Goal: Transaction & Acquisition: Purchase product/service

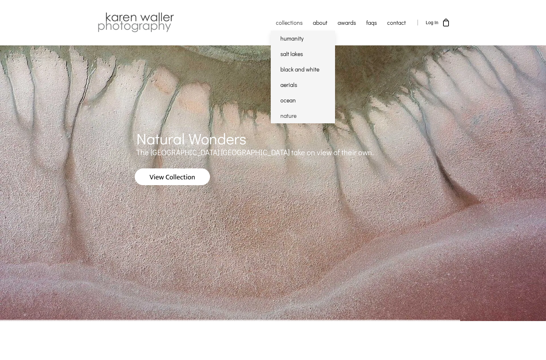
click at [290, 116] on link "nature" at bounding box center [303, 115] width 64 height 15
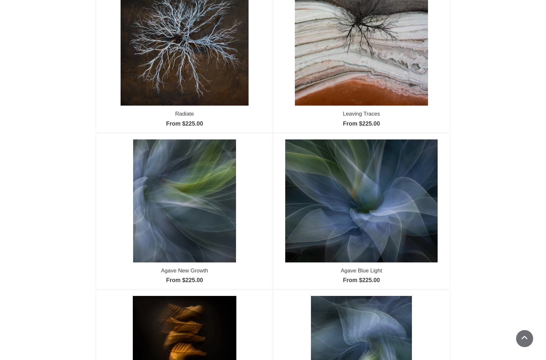
scroll to position [209, 0]
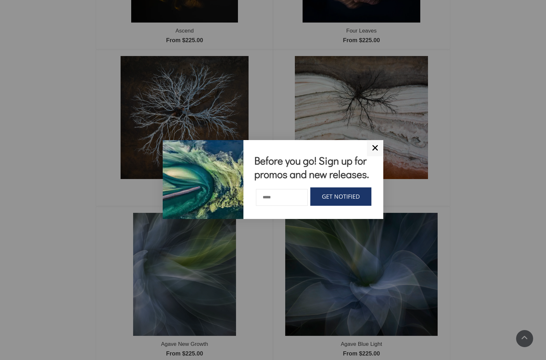
click at [377, 147] on link "✕" at bounding box center [375, 148] width 16 height 16
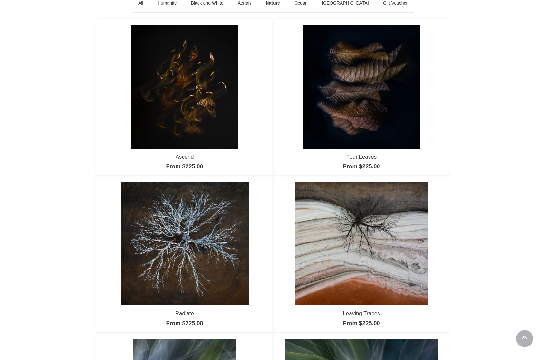
scroll to position [0, 0]
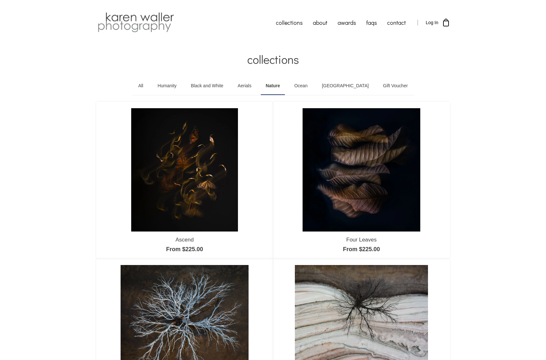
click at [312, 85] on link "Ocean" at bounding box center [301, 86] width 23 height 18
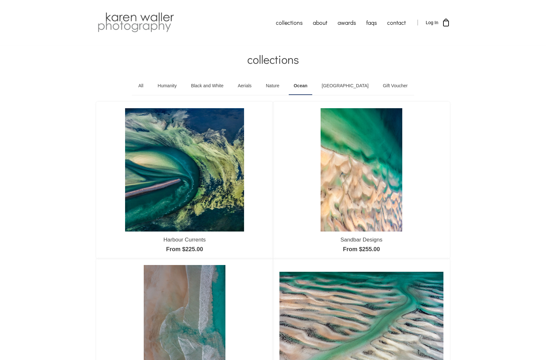
click at [284, 85] on link "Nature" at bounding box center [272, 86] width 23 height 18
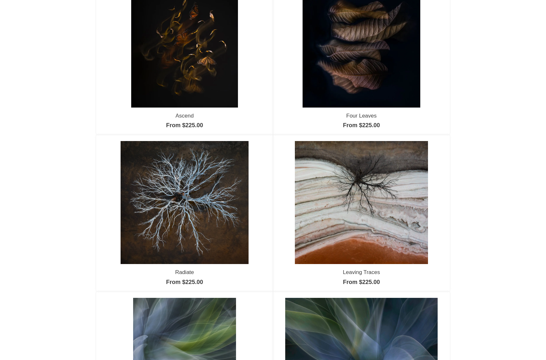
scroll to position [129, 0]
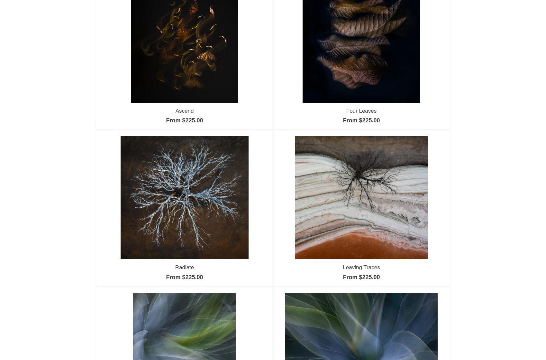
click at [196, 45] on img at bounding box center [184, 40] width 107 height 123
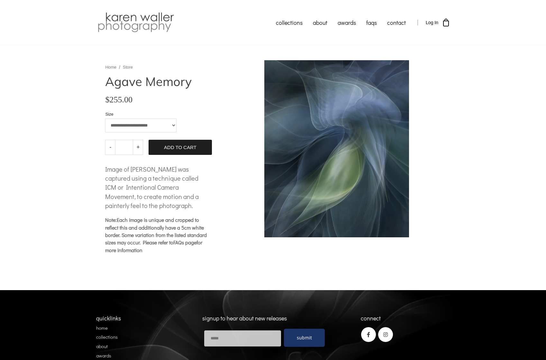
click at [167, 22] on img at bounding box center [135, 22] width 79 height 23
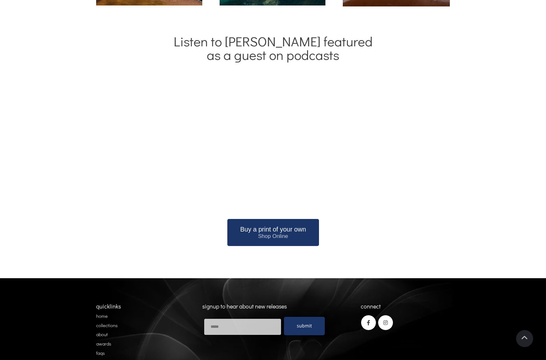
scroll to position [745, 0]
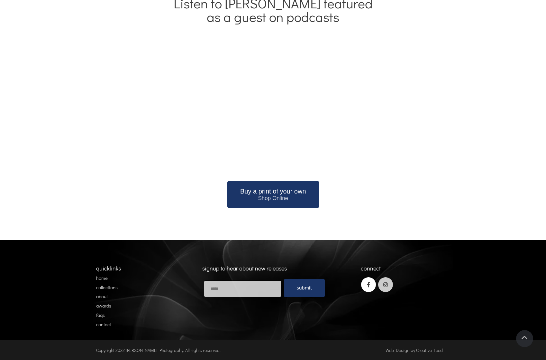
click at [387, 285] on icon at bounding box center [385, 284] width 15 height 15
